Goal: Task Accomplishment & Management: Manage account settings

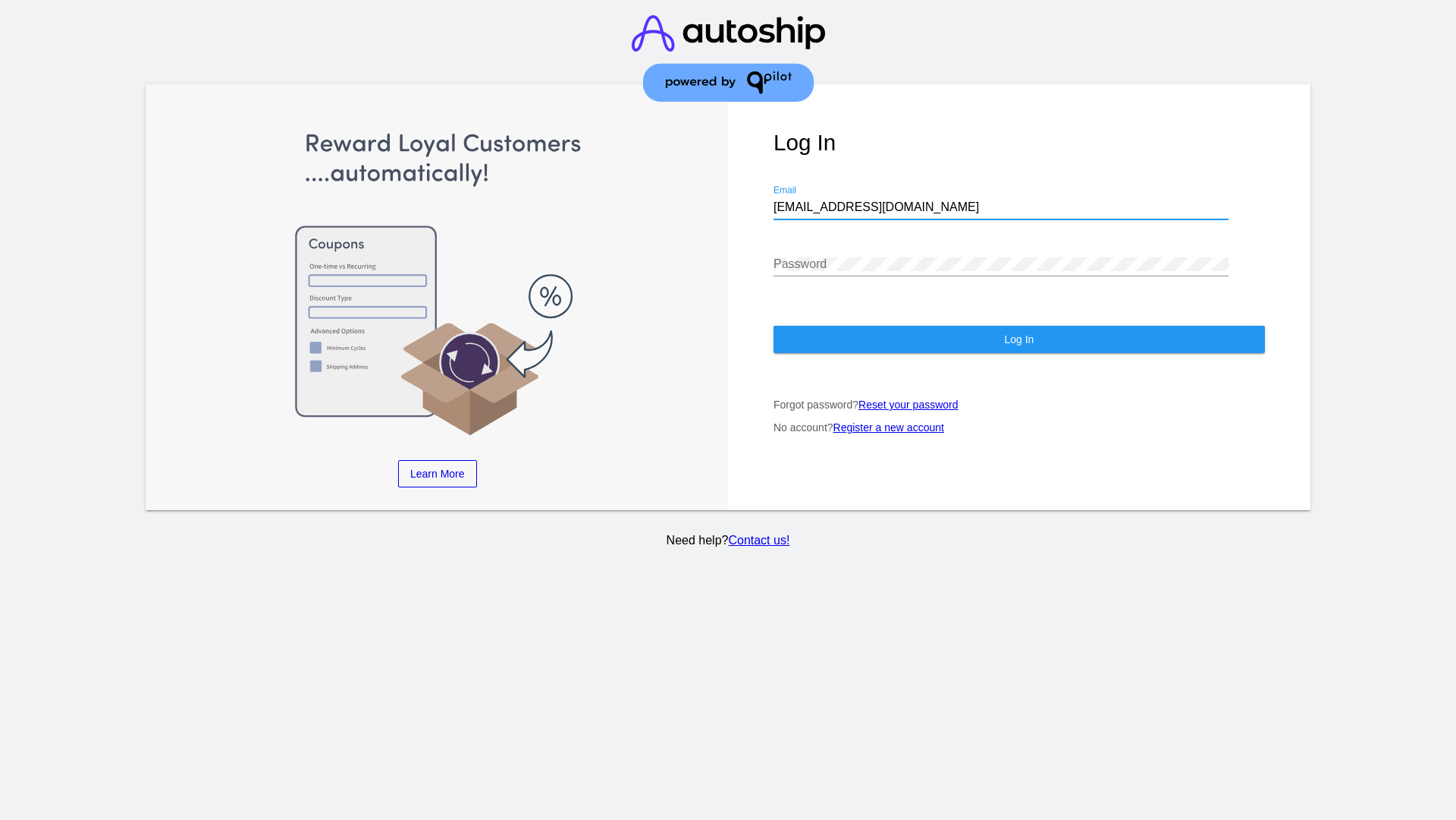
type input "[EMAIL_ADDRESS][DOMAIN_NAME]"
click at [1018, 339] on span "Log In" at bounding box center [1018, 339] width 30 height 12
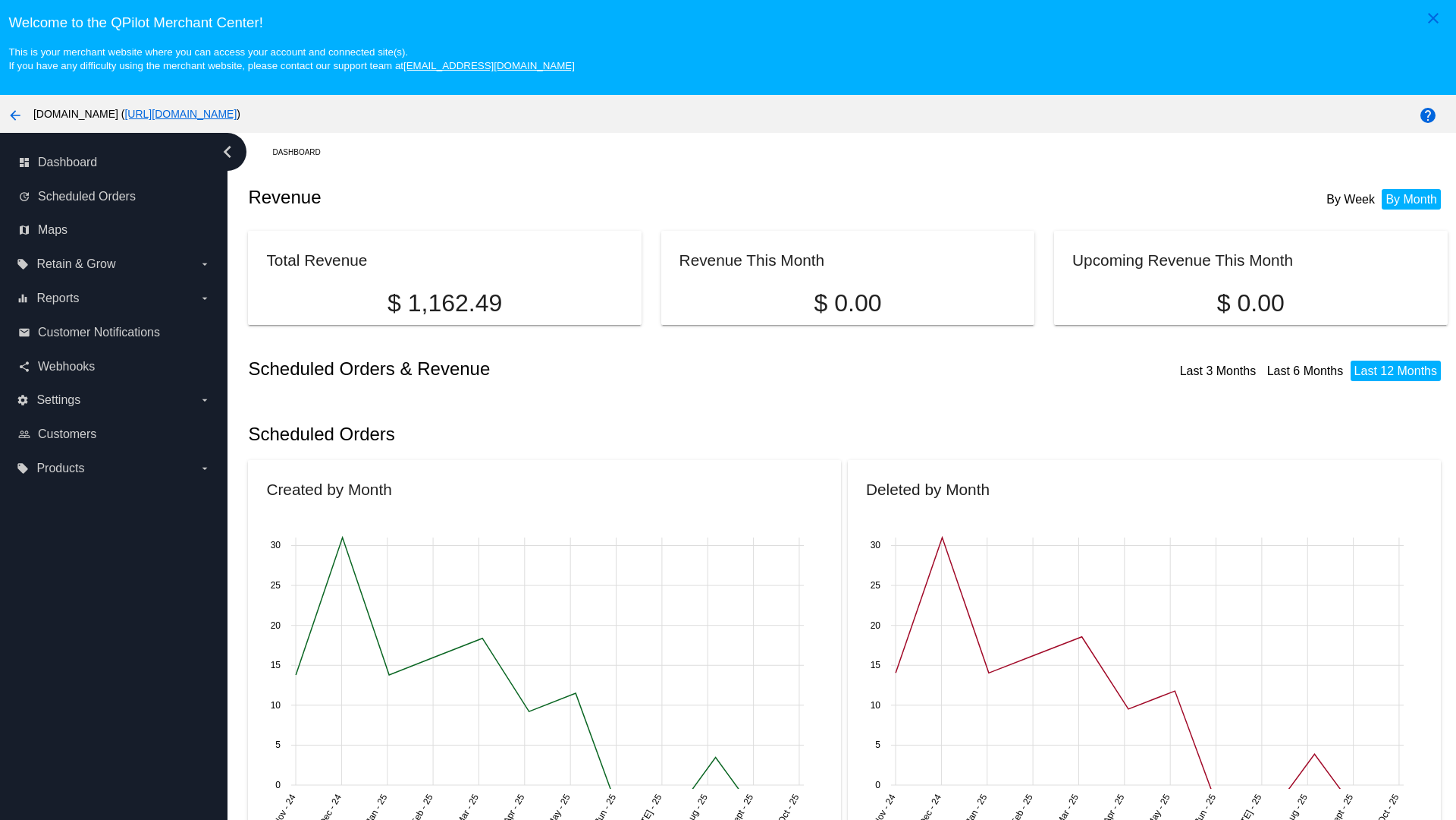
click at [114, 467] on label "local_offer Products arrow_drop_down" at bounding box center [113, 467] width 193 height 24
click at [0, 0] on input "local_offer Products arrow_drop_down" at bounding box center [0, 0] width 0 height 0
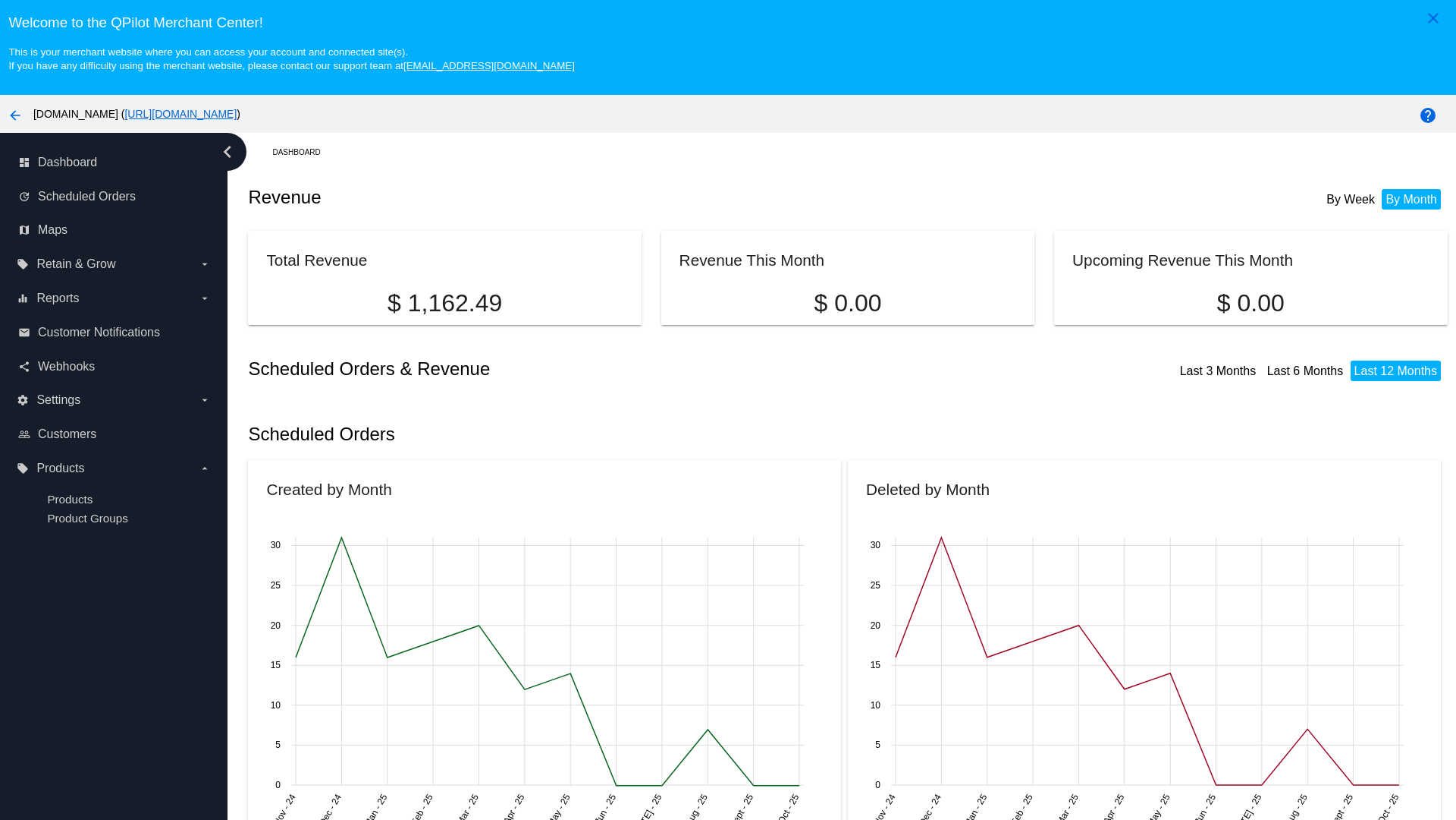
click at [70, 499] on span "Products" at bounding box center [70, 498] width 46 height 12
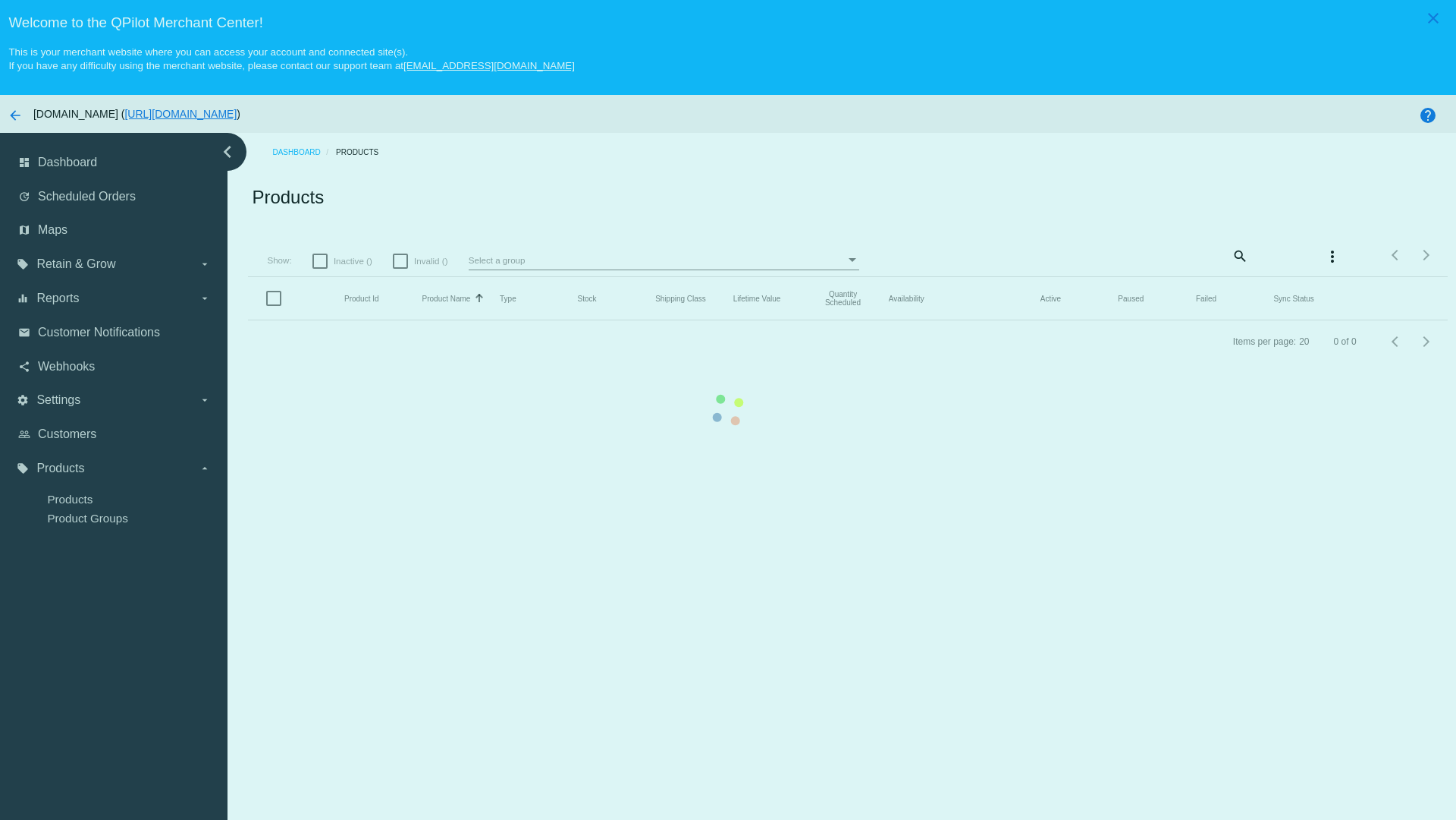
click at [344, 260] on span "Inactive ()" at bounding box center [353, 261] width 38 height 18
click at [320, 269] on input "Inactive ()" at bounding box center [319, 269] width 1 height 1
checkbox input "true"
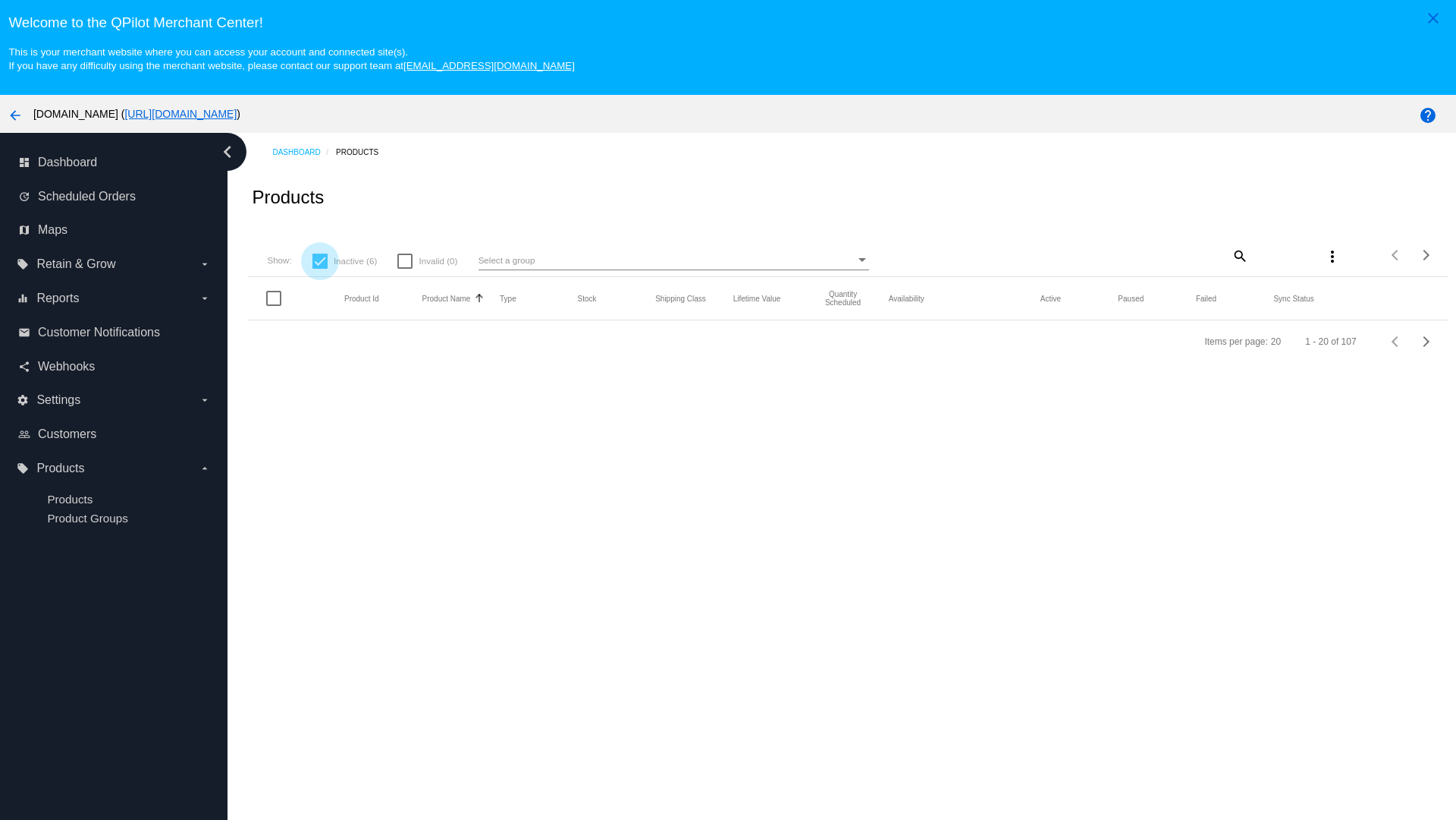
click at [1239, 255] on mat-icon "search" at bounding box center [1239, 255] width 18 height 24
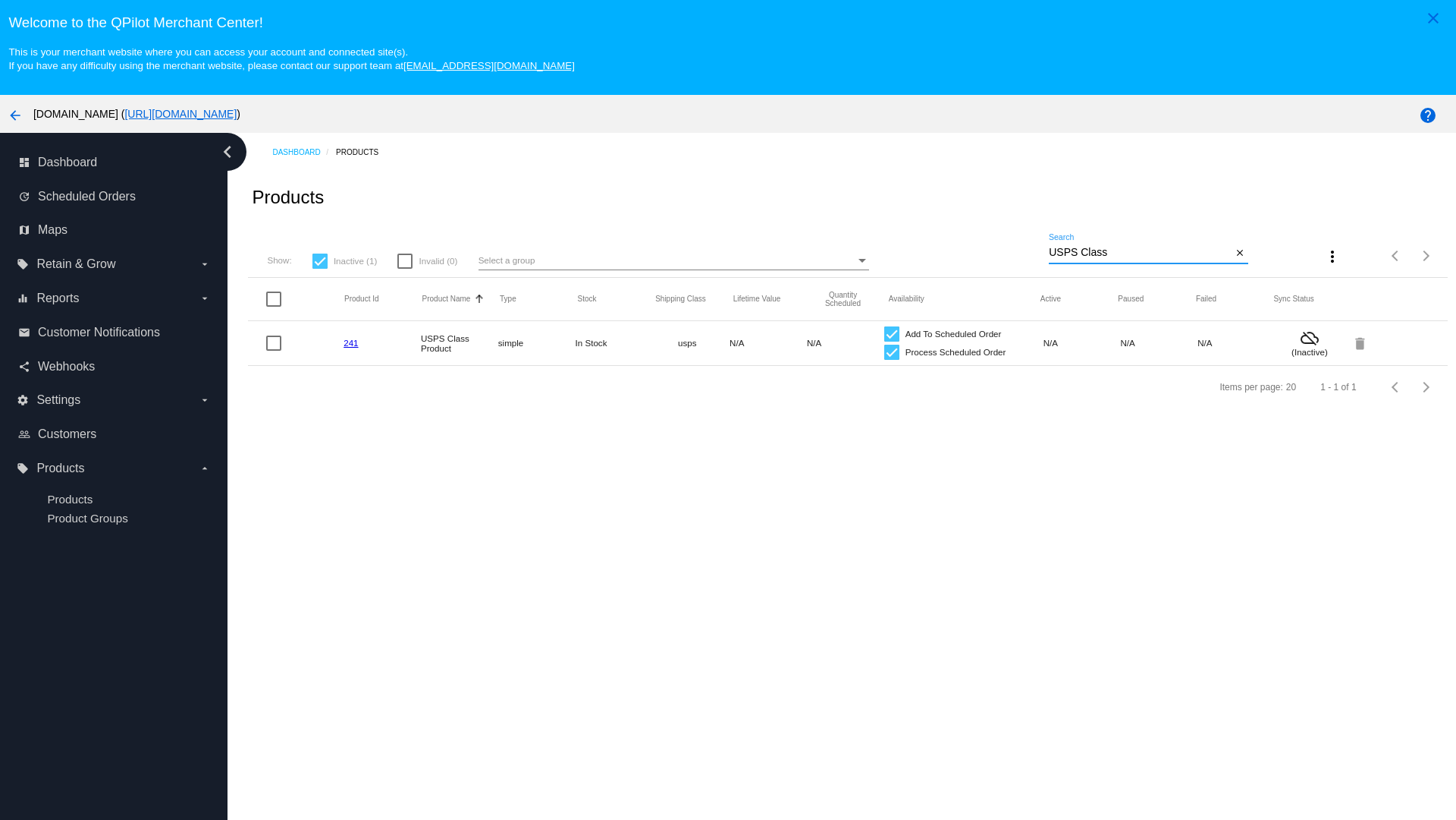
type input "Variable Enable"
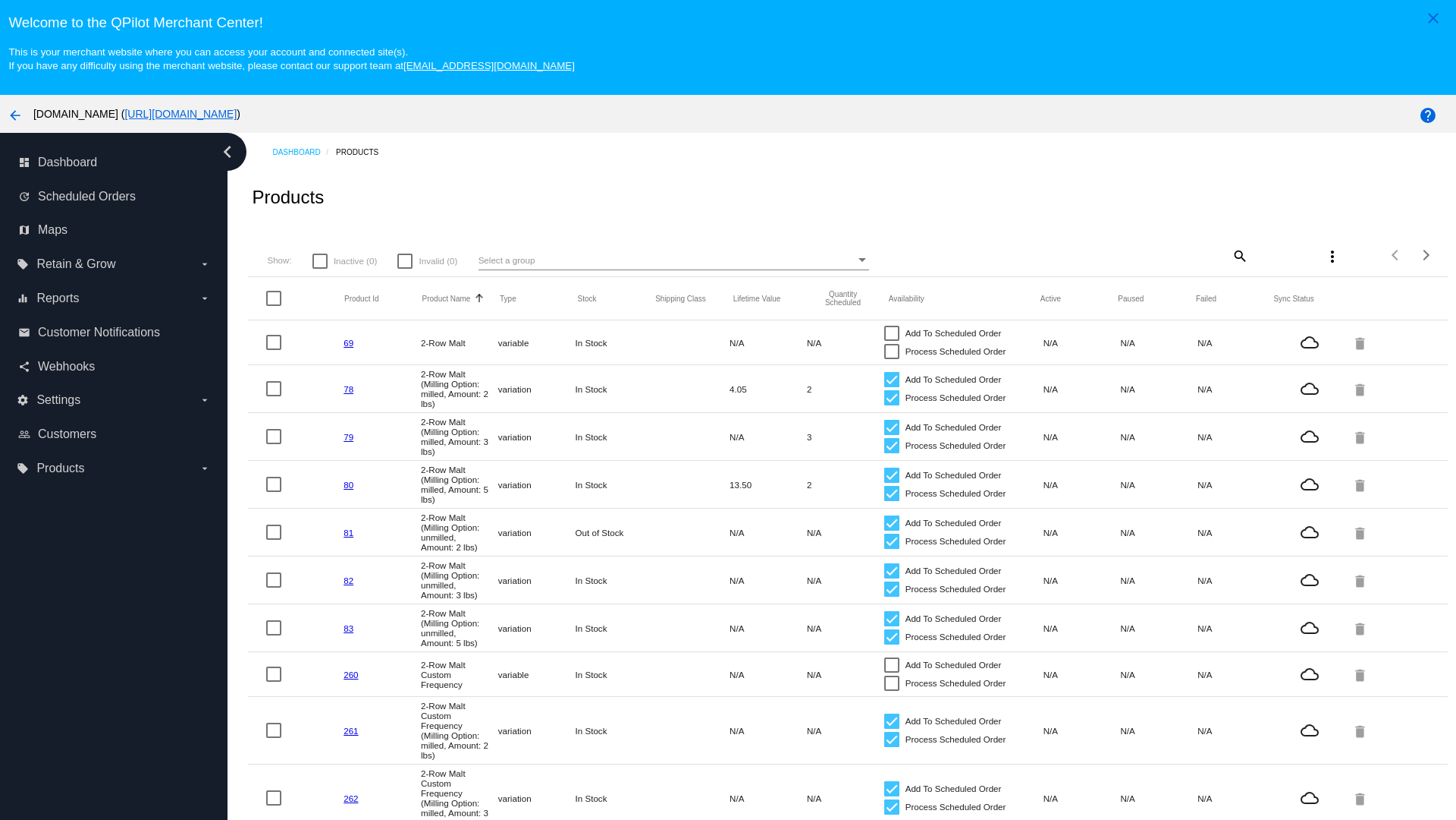
click at [1239, 255] on mat-icon "search" at bounding box center [1239, 255] width 18 height 24
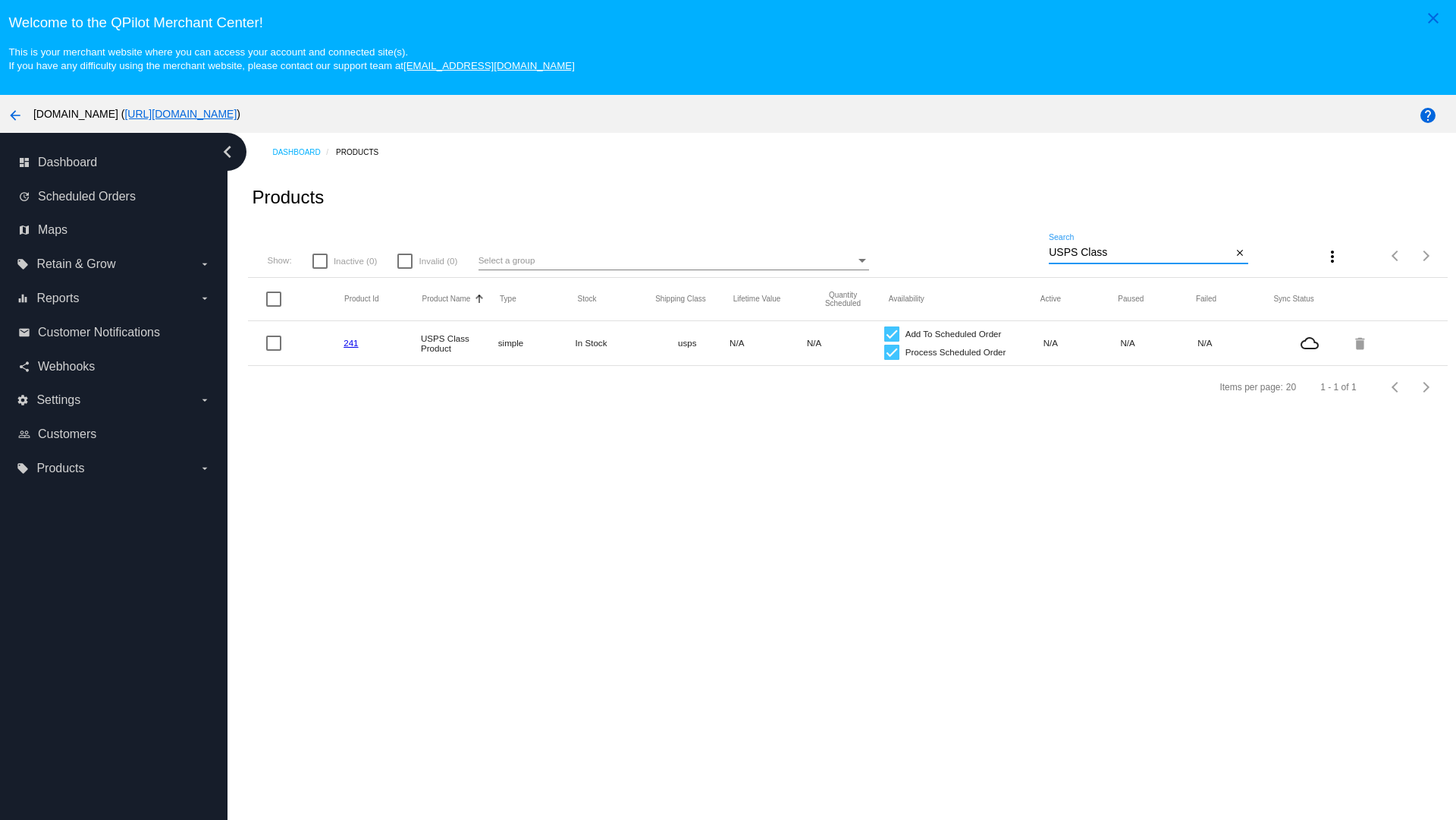
type input "Variable Enable"
